Goal: Task Accomplishment & Management: Manage account settings

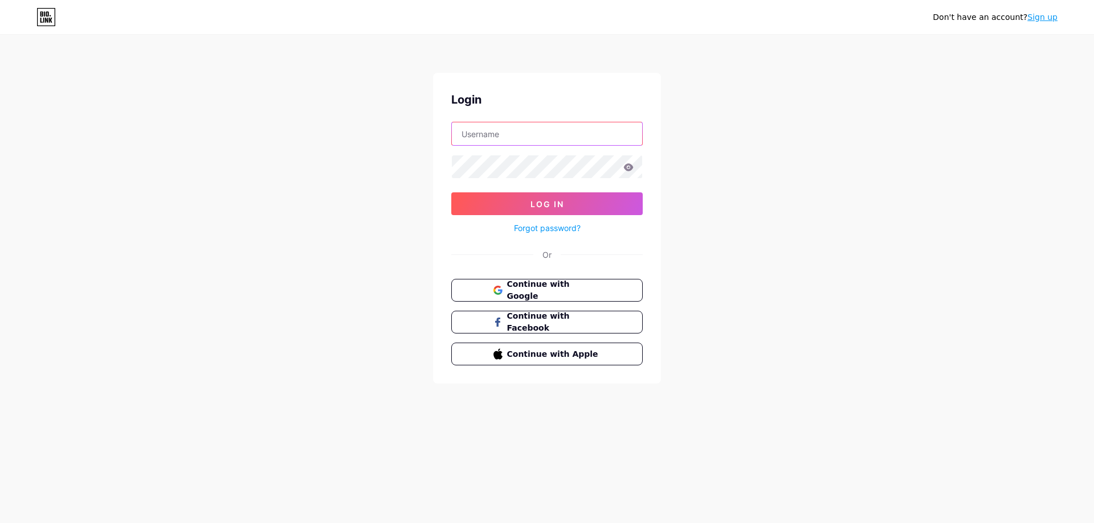
click at [514, 130] on input "text" at bounding box center [547, 133] width 190 height 23
type input "[EMAIL_ADDRESS][DOMAIN_NAME]"
click at [564, 204] on button "Log In" at bounding box center [546, 204] width 191 height 23
click at [627, 163] on icon at bounding box center [628, 167] width 10 height 8
click at [576, 206] on button "Log In" at bounding box center [546, 204] width 191 height 23
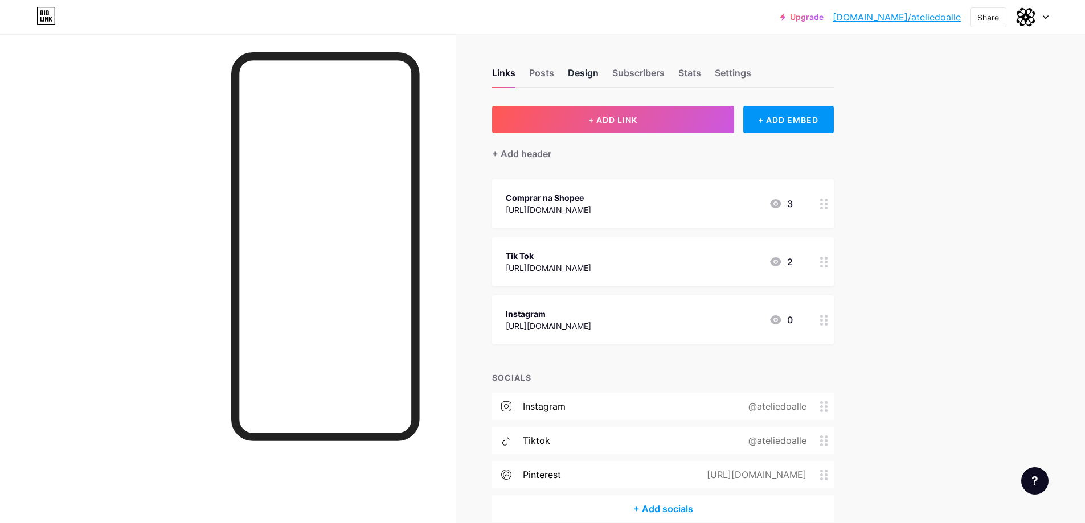
click at [592, 74] on div "Design" at bounding box center [583, 76] width 31 height 21
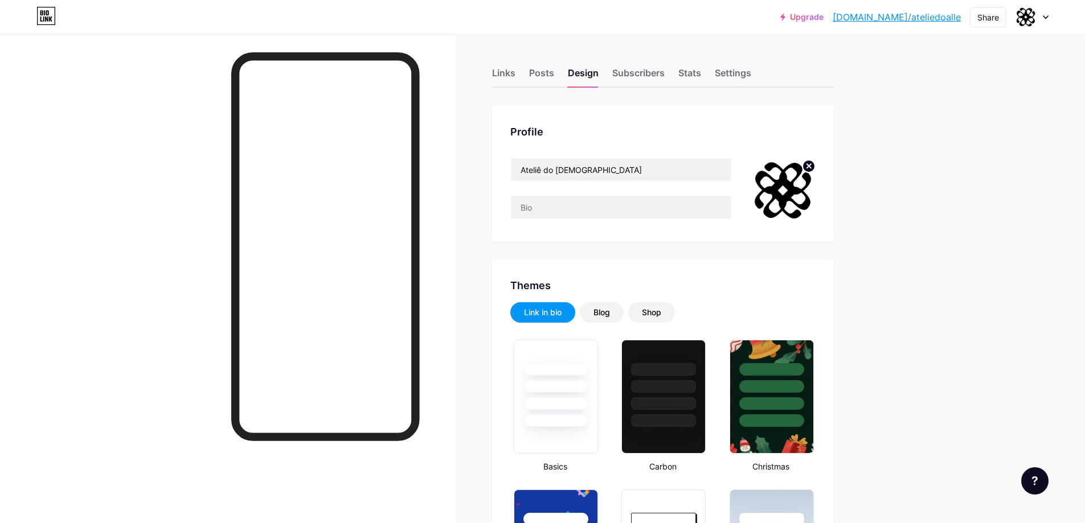
type input "#000000"
type input "#242424"
type input "#ffffff"
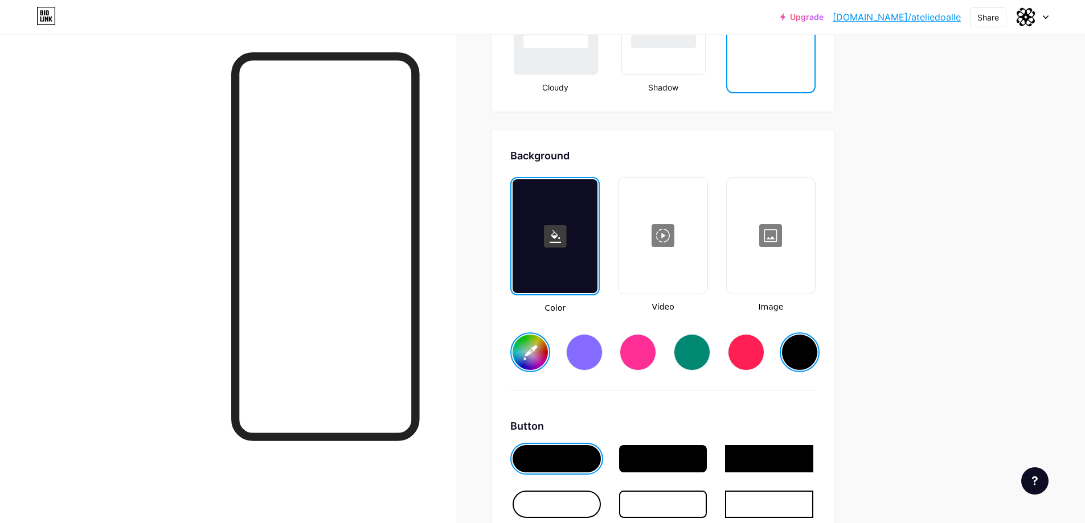
scroll to position [1424, 0]
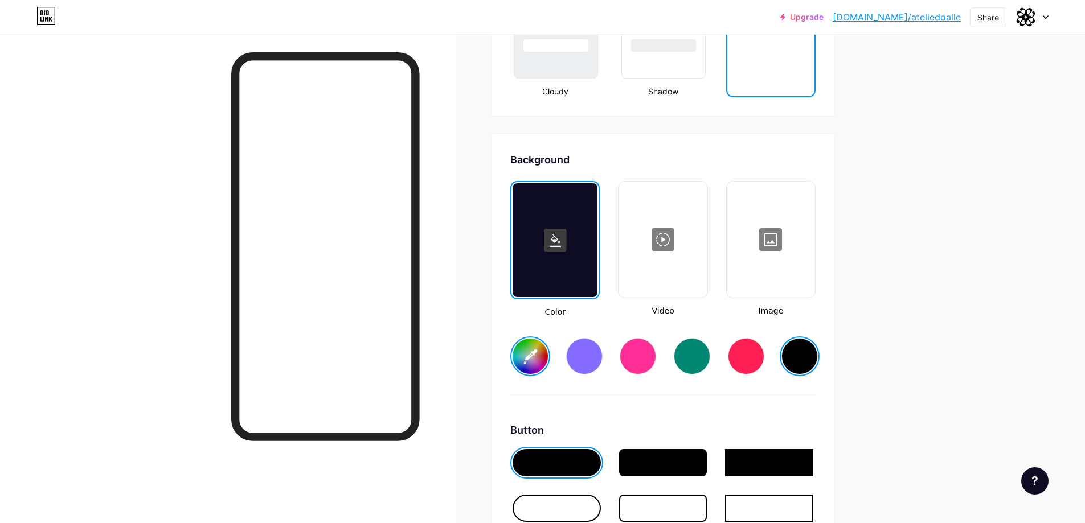
click at [529, 356] on input "#000000" at bounding box center [530, 356] width 35 height 35
type input "#cb9a9a"
type input "#ffffff"
type input "#ca9b9b"
type input "#ffffff"
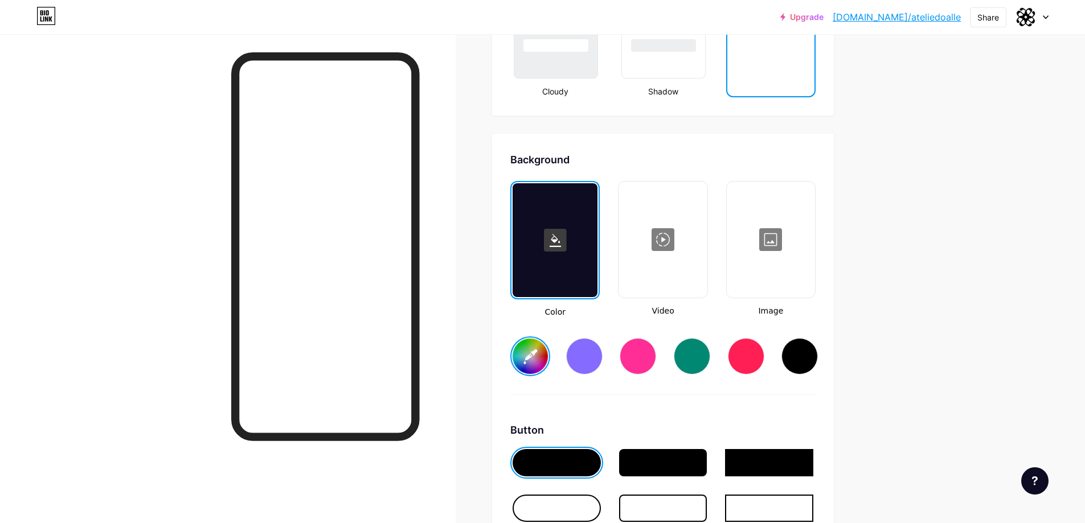
type input "#caa0a0"
type input "#ffffff"
type input "#cca3a3"
type input "#ffffff"
type input "#d2acac"
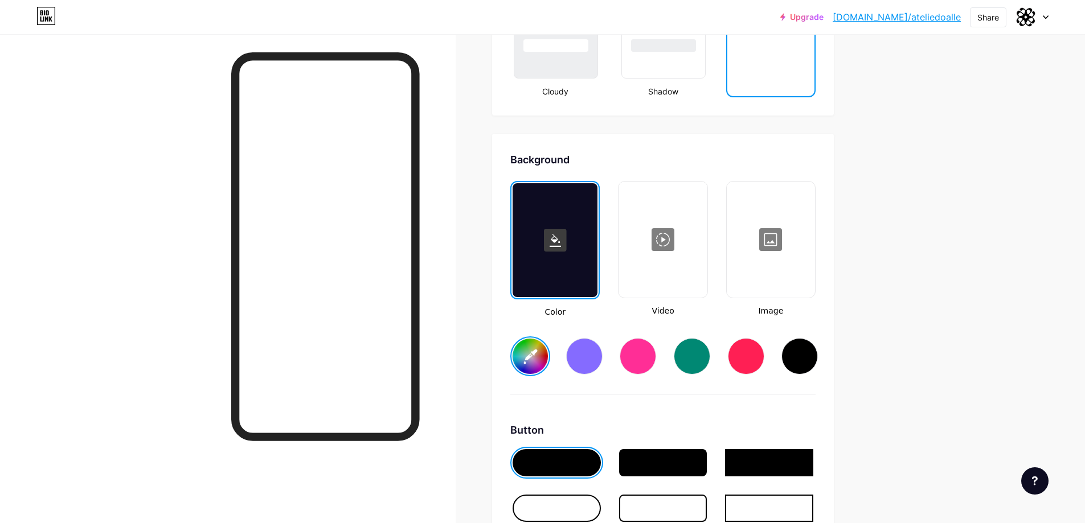
type input "#ffffff"
type input "#e0bebe"
type input "#ffffff"
type input "#e9cece"
type input "#ffffff"
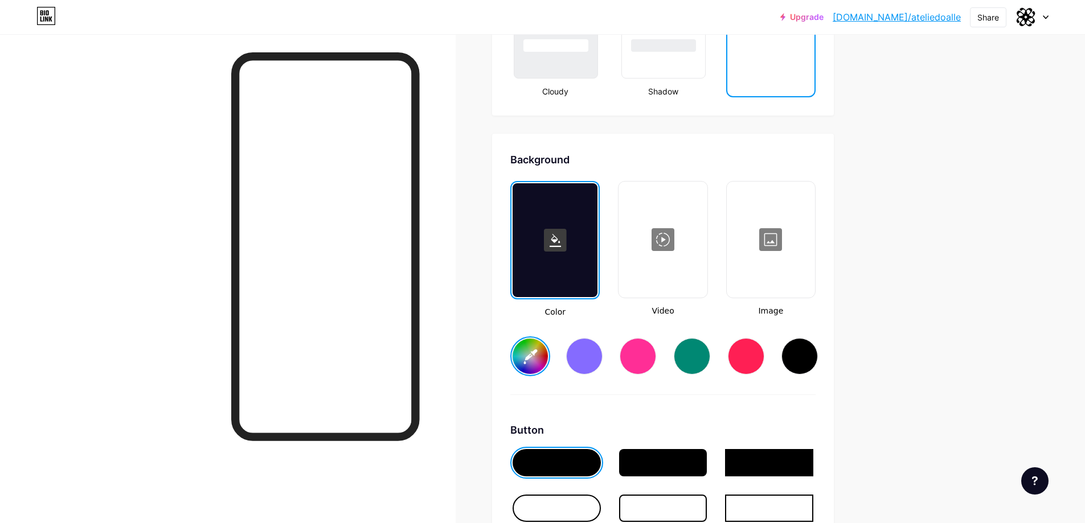
type input "#f1dada"
type input "#ffffff"
type input "#fff0f0"
type input "#ffffff"
type input "#fff5f5"
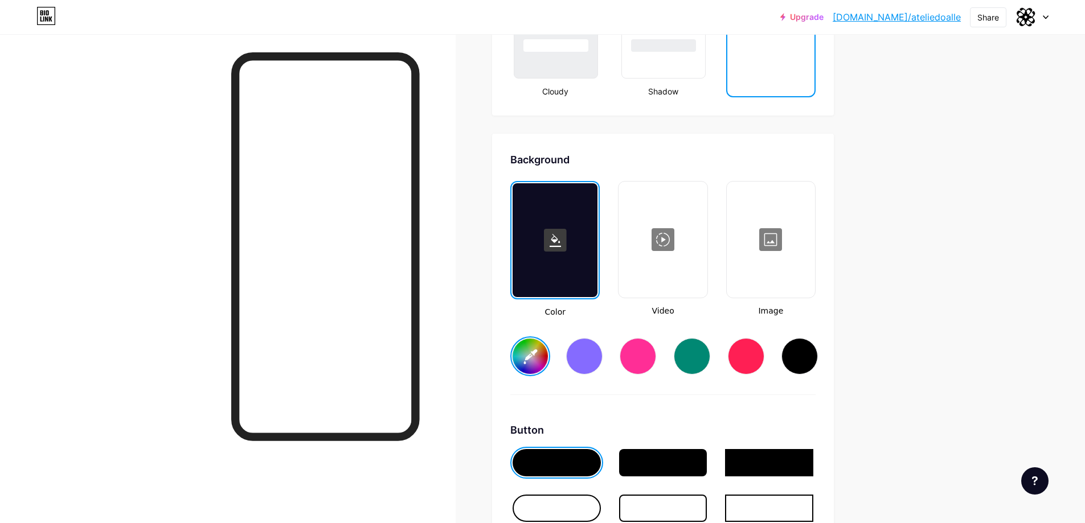
type input "#ffffff"
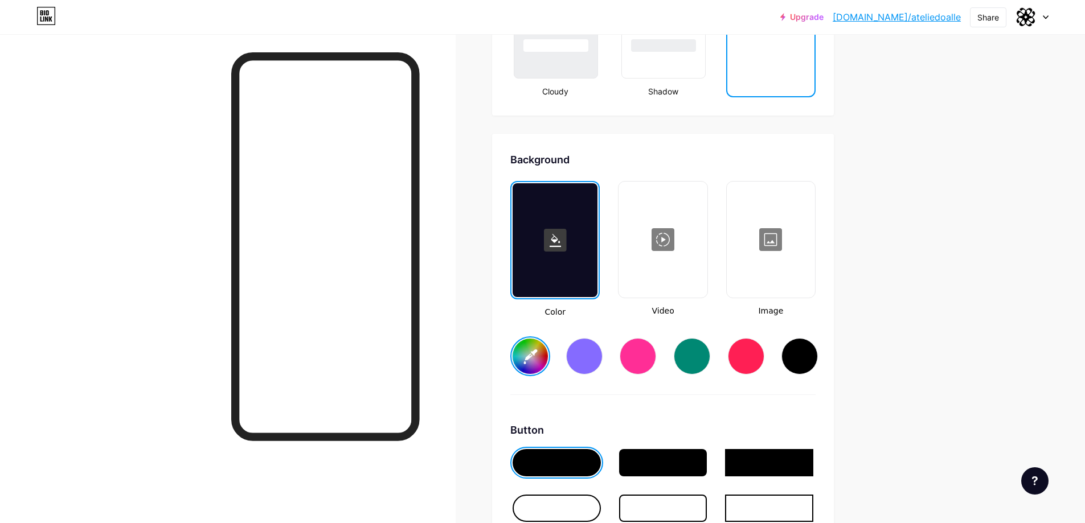
type input "#ffffff"
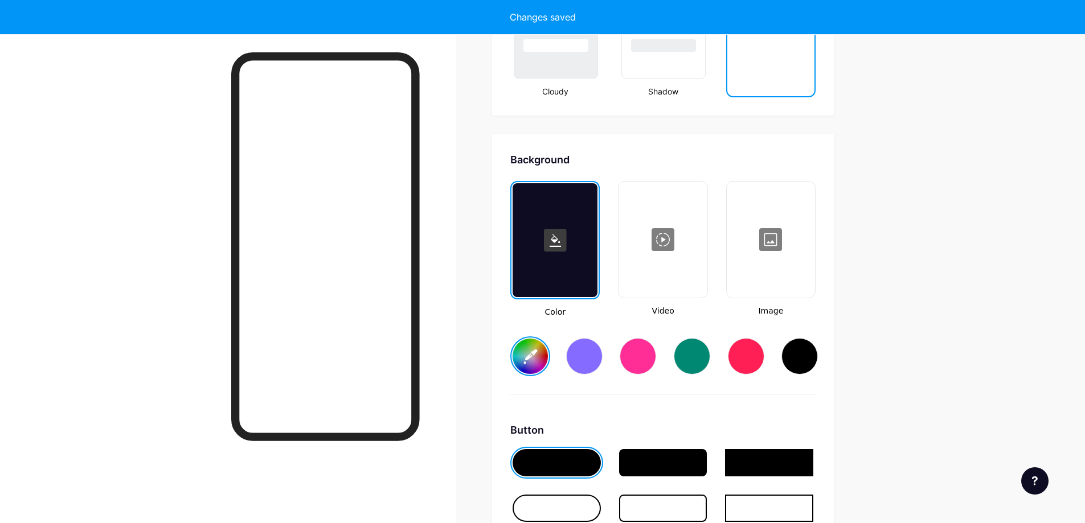
type input "#ffffff"
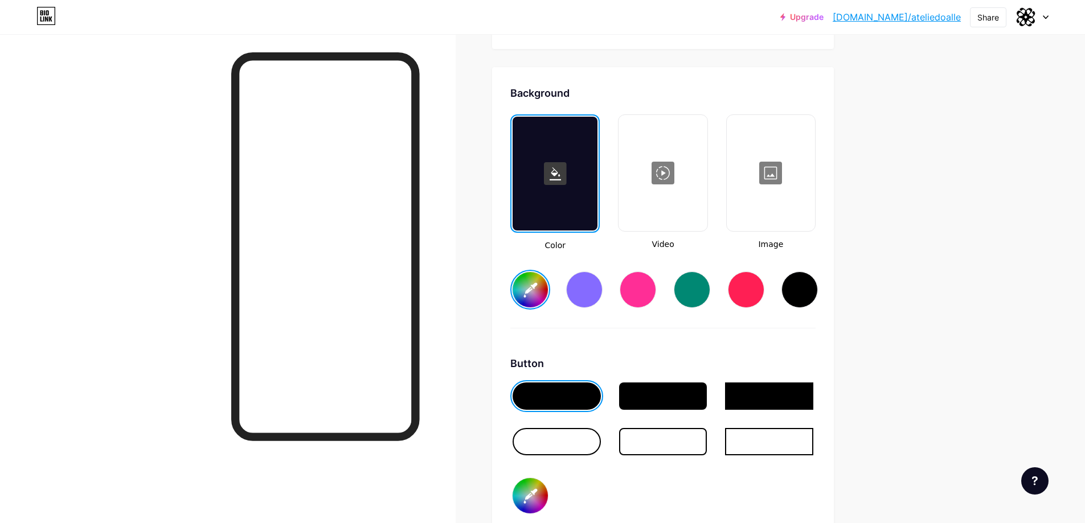
scroll to position [1595, 0]
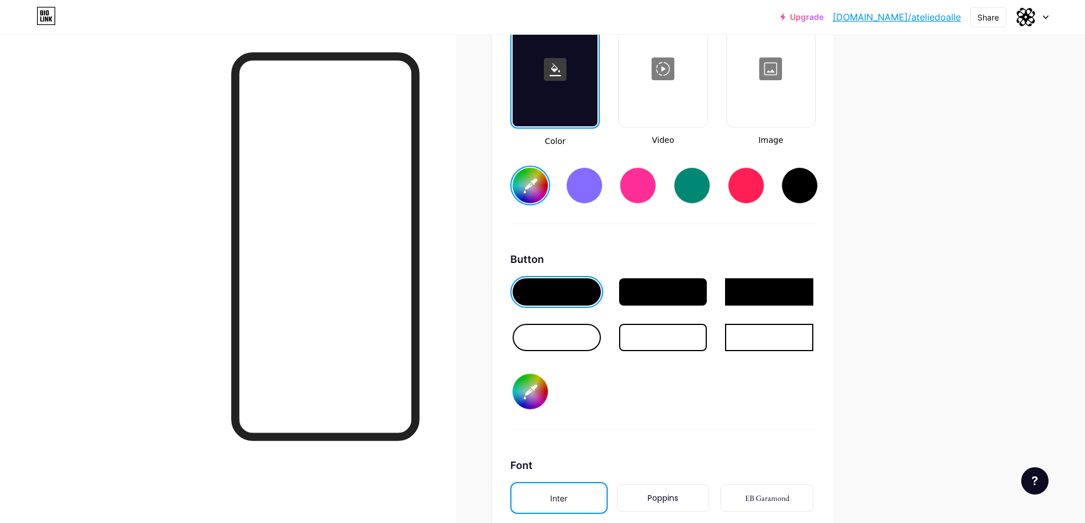
click at [529, 392] on input "#242424" at bounding box center [530, 391] width 35 height 35
type input "#ffffff"
type input "#292929"
type input "#ffffff"
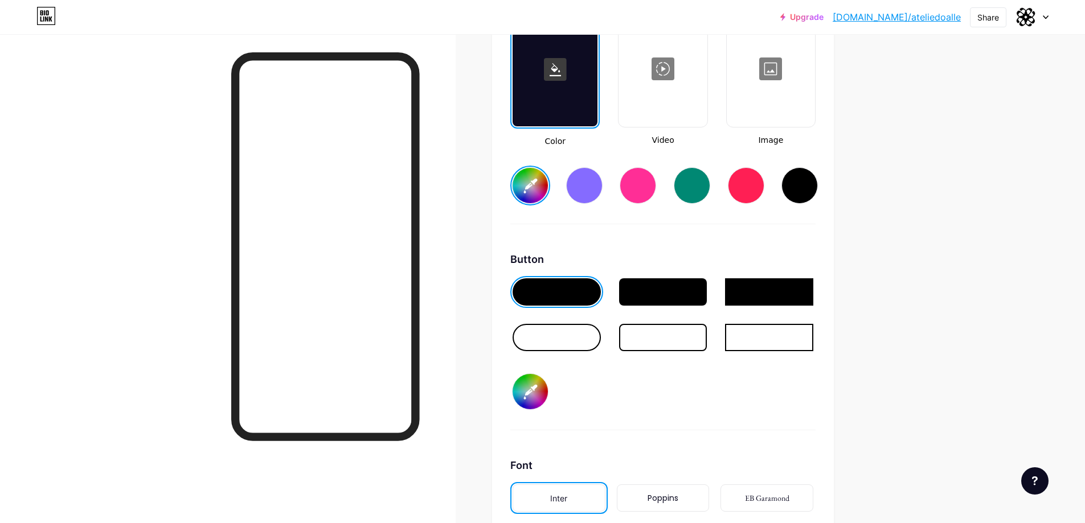
type input "#242424"
type input "#ffffff"
type input "#212121"
type input "#ffffff"
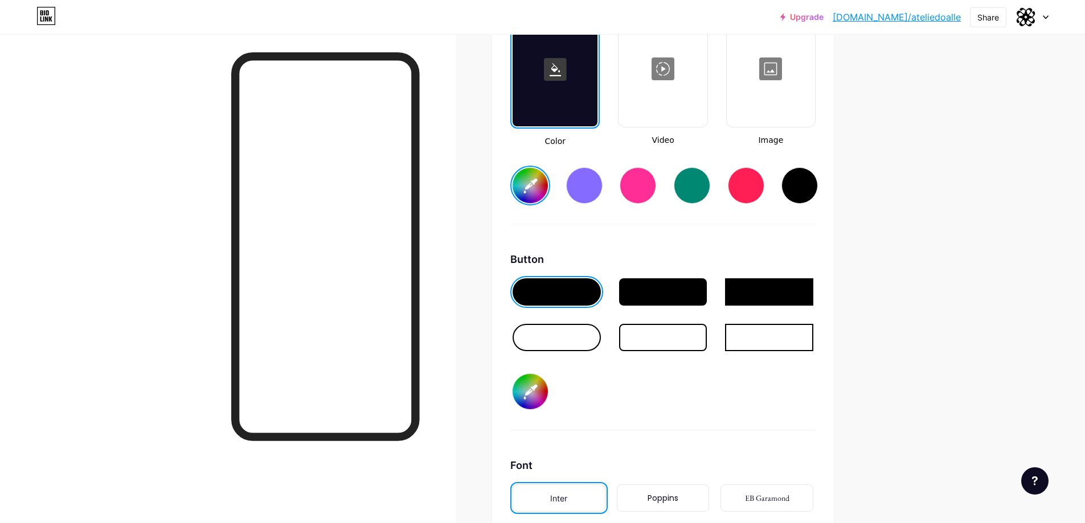
type input "#ffffff"
type input "#1c1c1c"
type input "#ffffff"
type input "#171717"
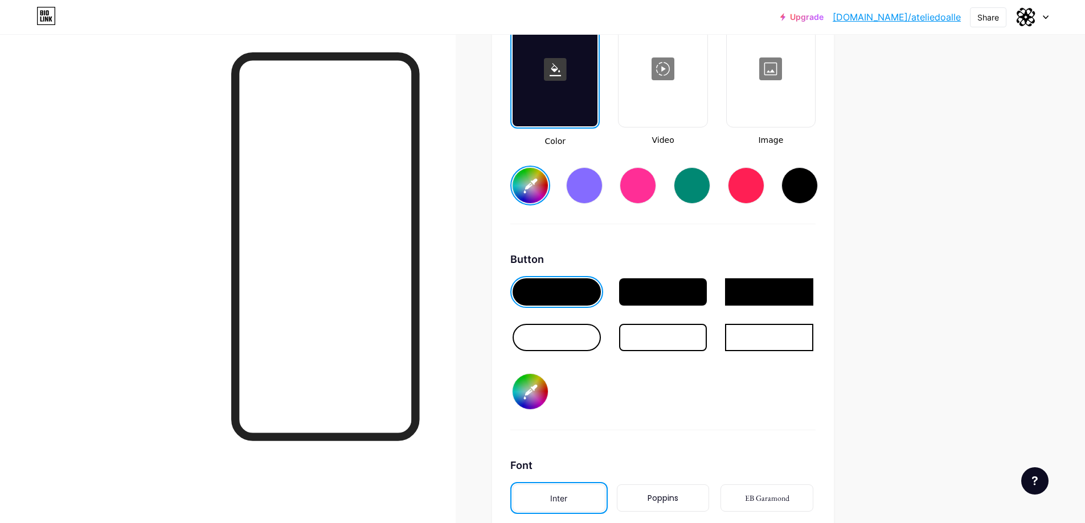
type input "#ffffff"
type input "#121212"
type input "#ffffff"
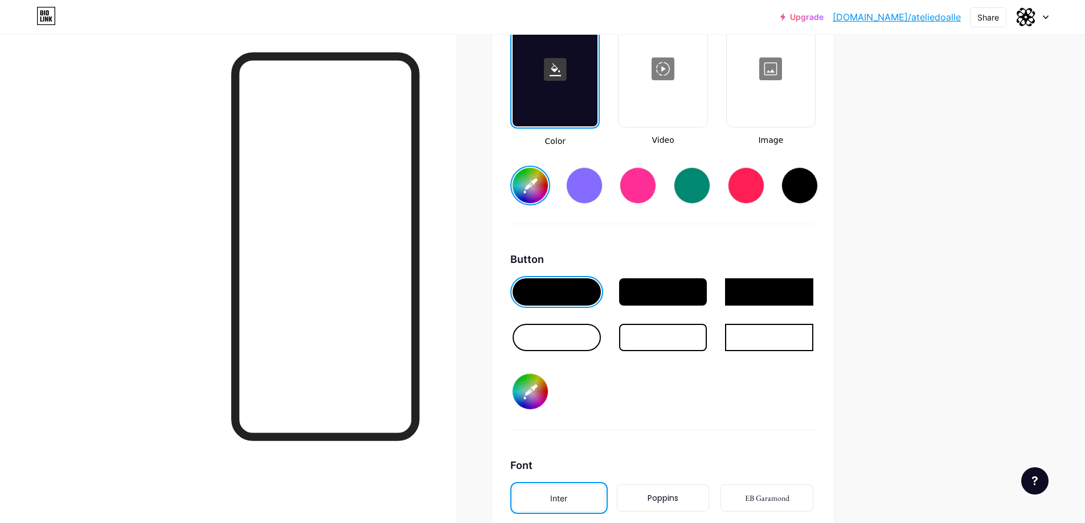
type input "#080808"
type input "#ffffff"
type input "#030303"
type input "#ffffff"
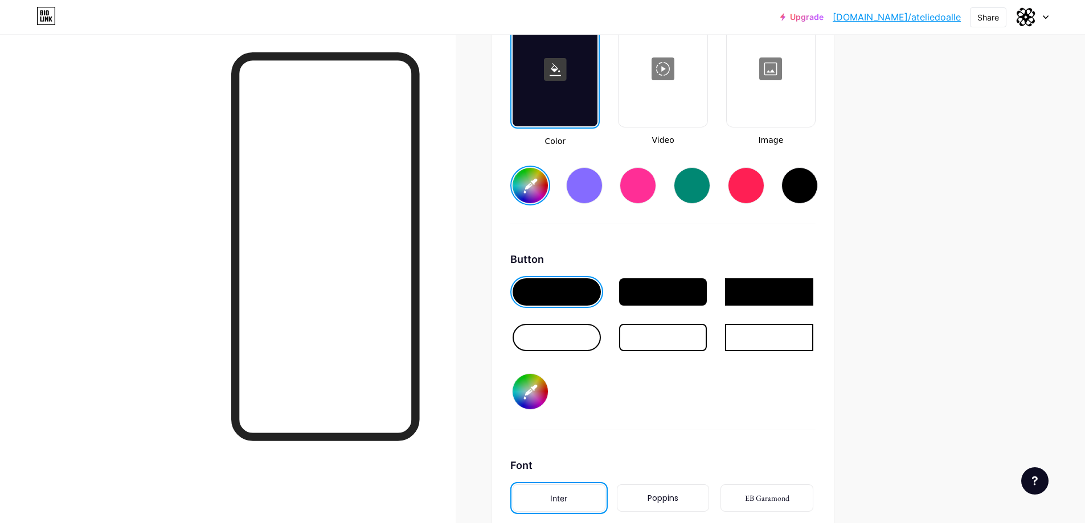
type input "#ffffff"
type input "#000000"
type input "#ffffff"
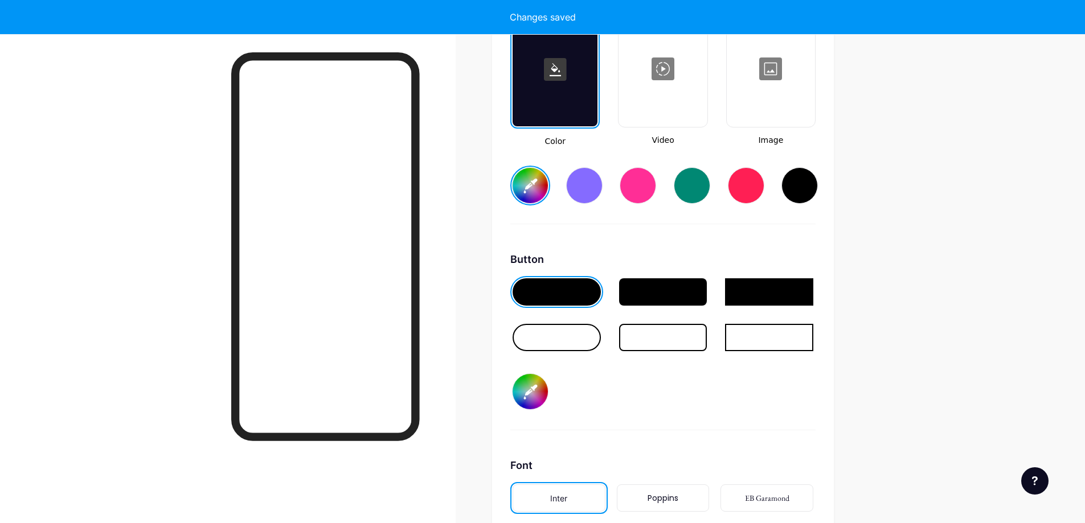
type input "#ffffff"
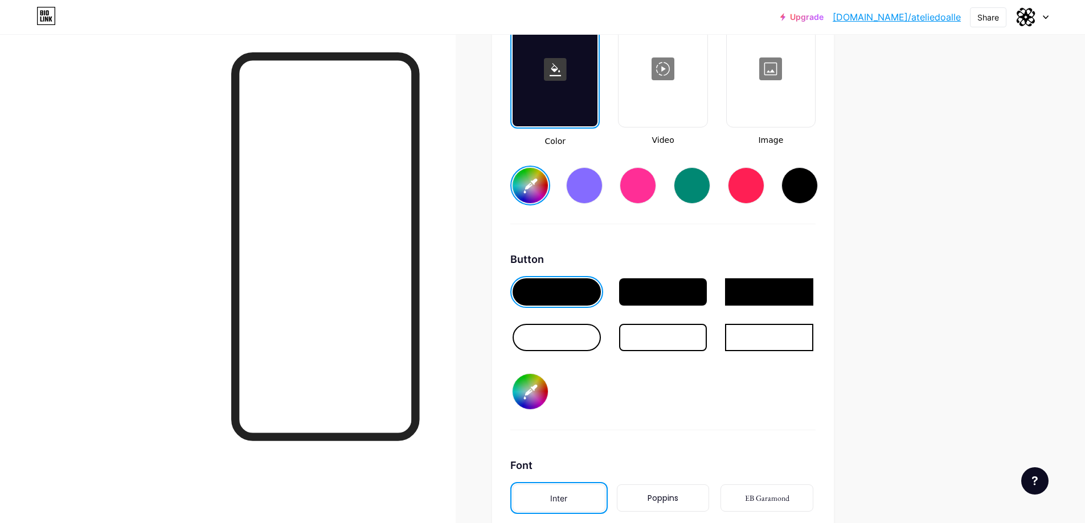
type input "#000000"
type input "#ffffff"
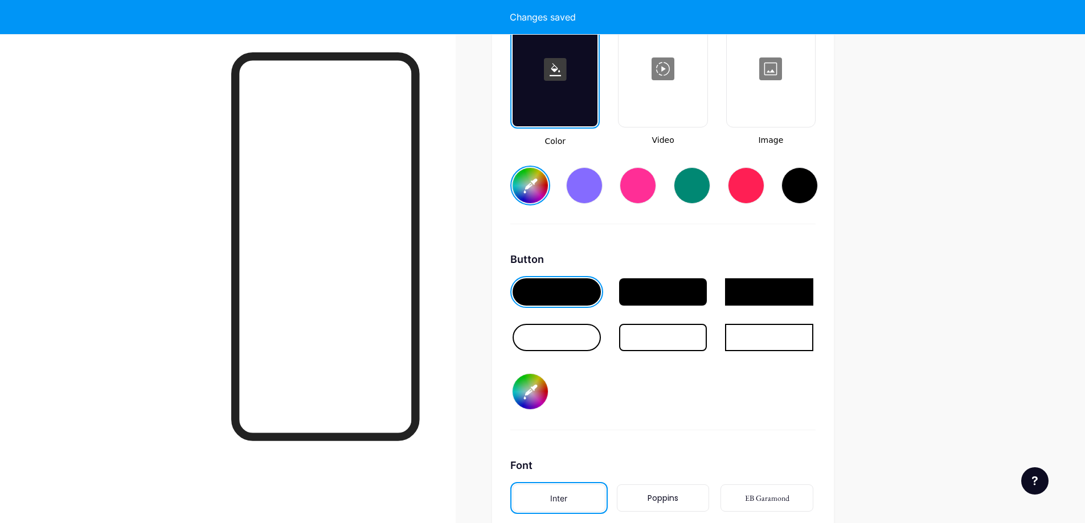
type input "#ffffff"
